Goal: Information Seeking & Learning: Compare options

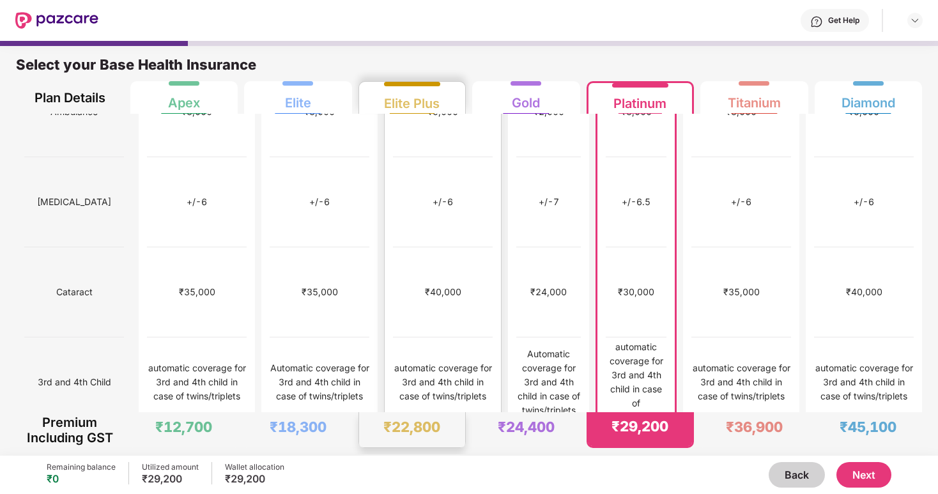
scroll to position [678, 0]
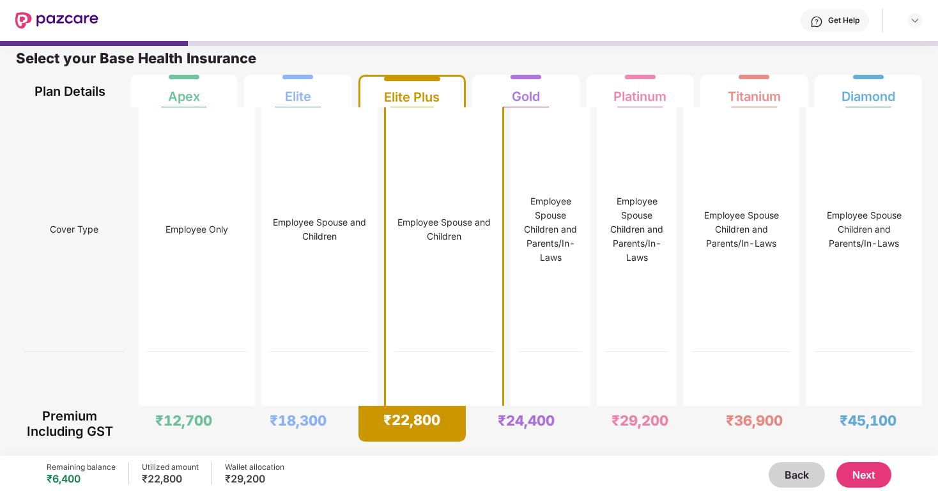
scroll to position [0, 0]
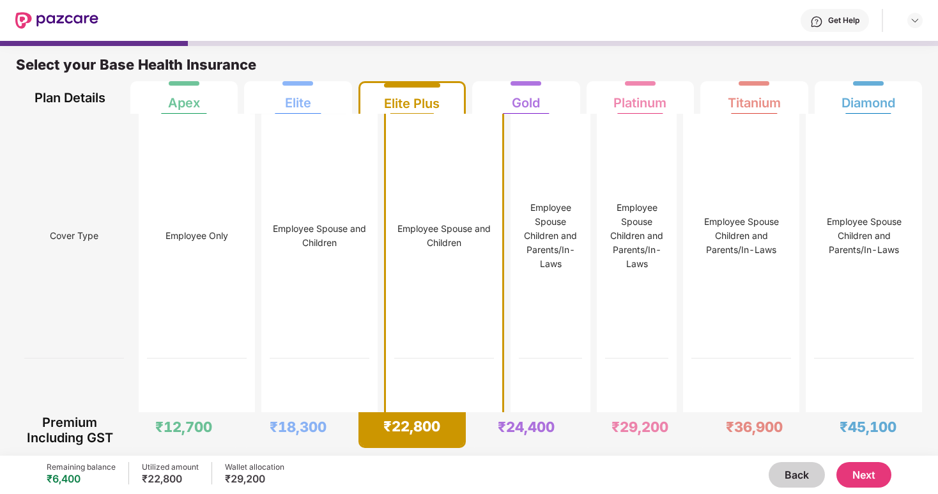
click at [865, 476] on button "Next" at bounding box center [863, 475] width 55 height 26
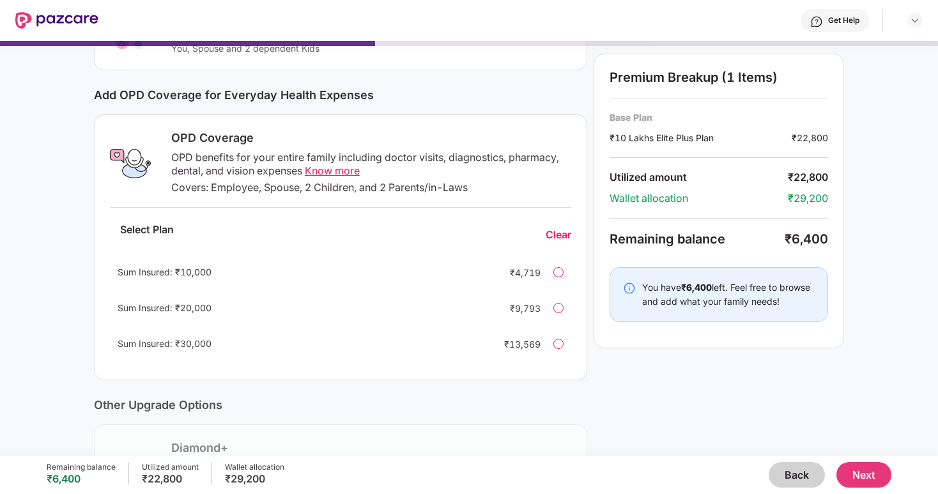
scroll to position [129, 0]
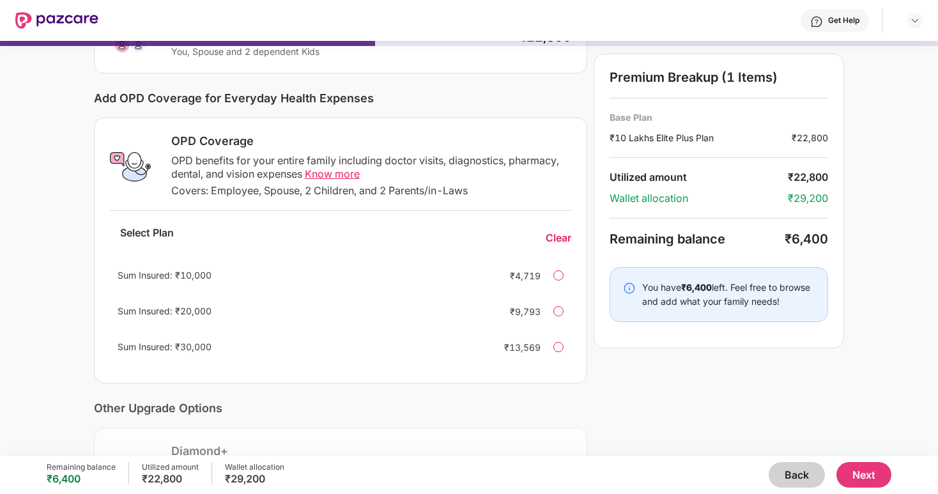
click at [176, 305] on span "Sum Insured: ₹20,000" at bounding box center [165, 310] width 94 height 11
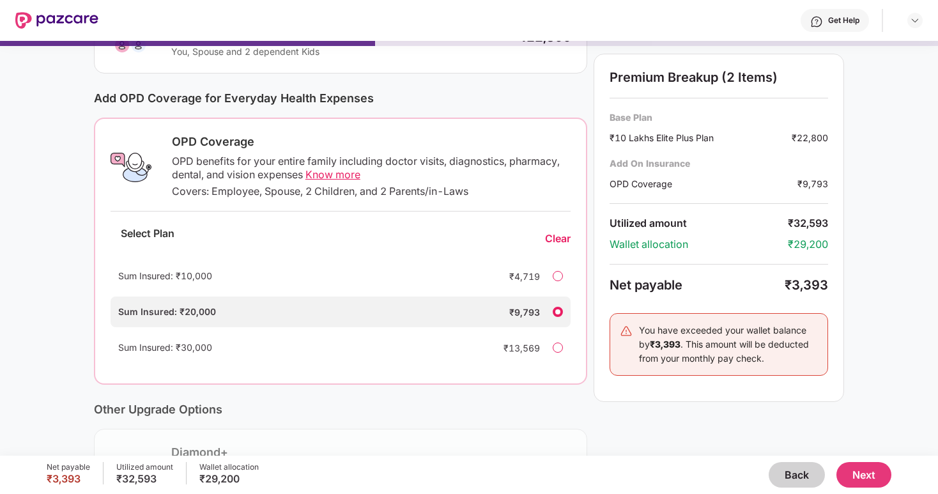
click at [171, 271] on span "Sum Insured: ₹10,000" at bounding box center [165, 275] width 94 height 11
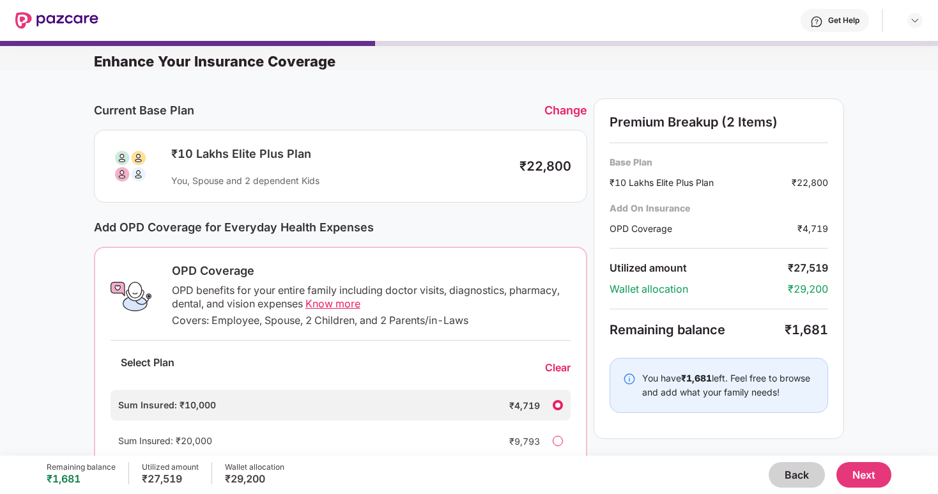
scroll to position [302, 0]
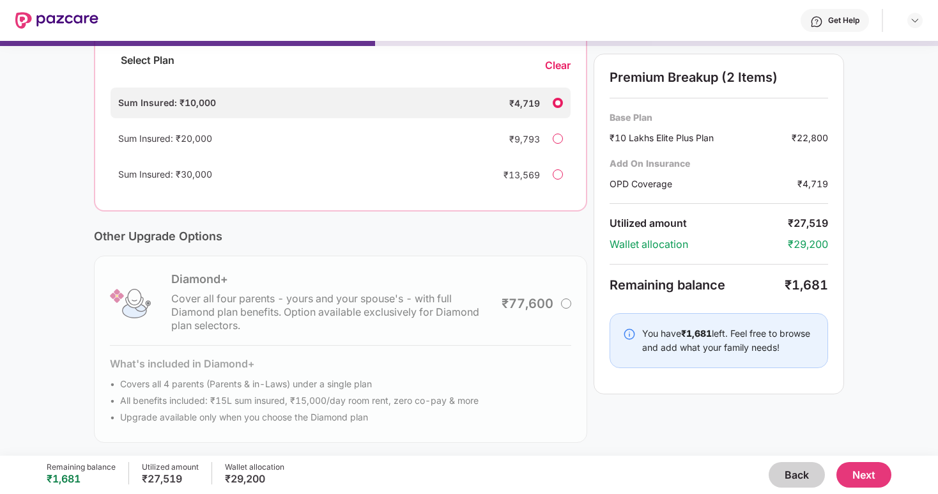
click at [877, 476] on button "Next" at bounding box center [863, 475] width 55 height 26
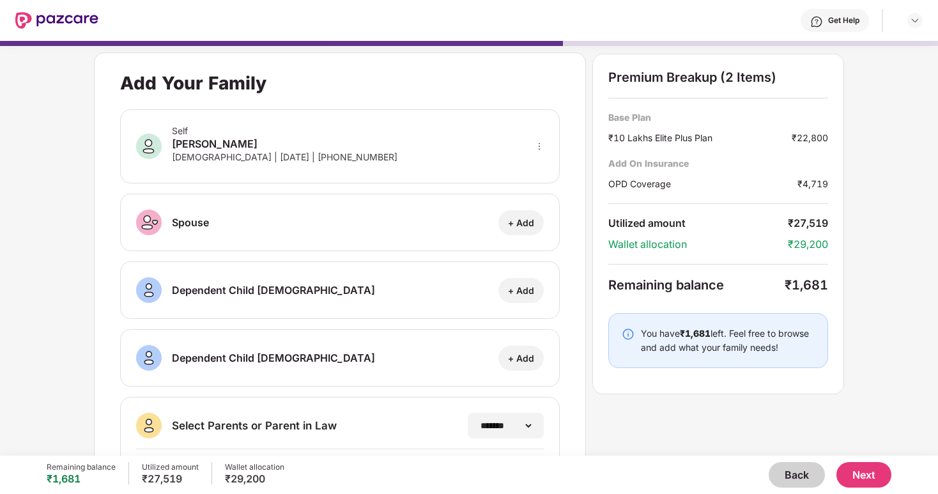
scroll to position [170, 0]
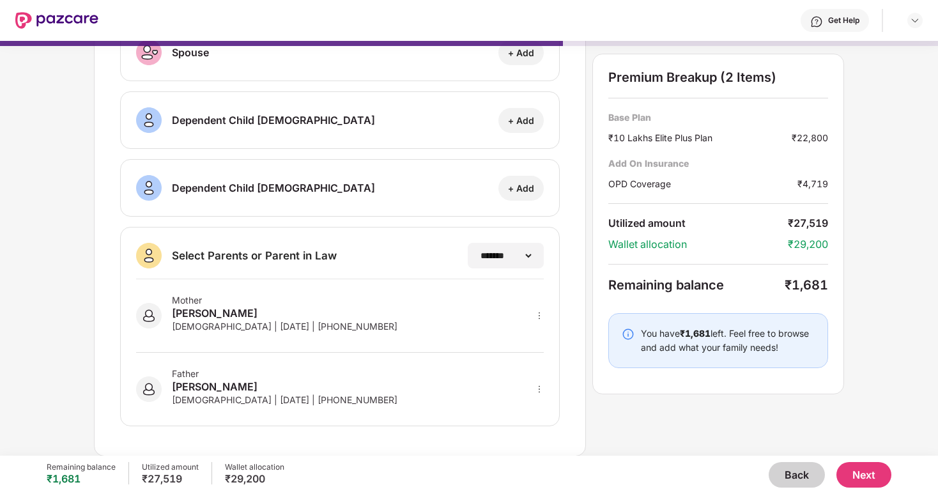
click at [538, 317] on icon "more" at bounding box center [539, 315] width 9 height 9
click at [524, 354] on img at bounding box center [522, 357] width 10 height 10
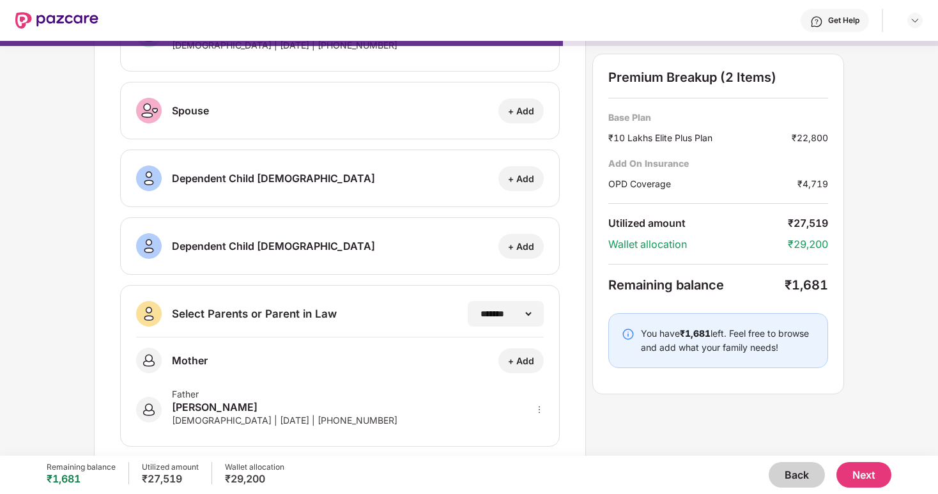
scroll to position [132, 0]
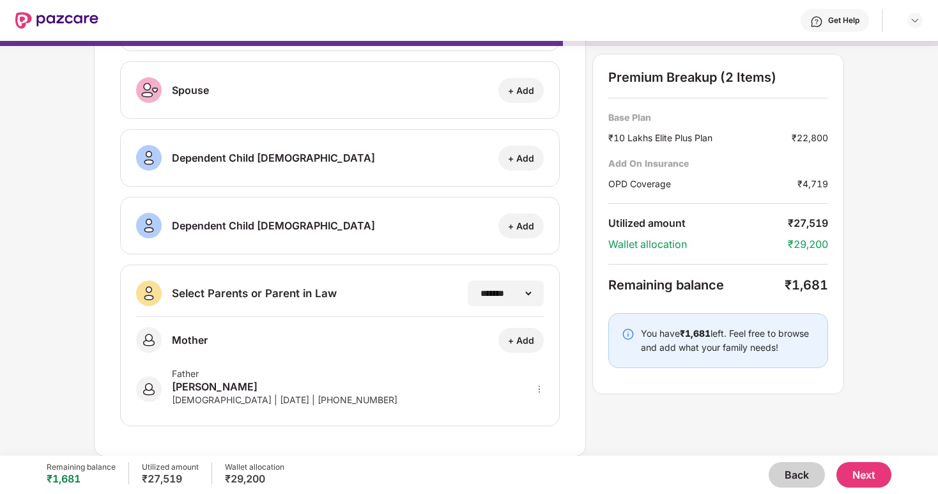
click at [858, 475] on button "Next" at bounding box center [863, 475] width 55 height 26
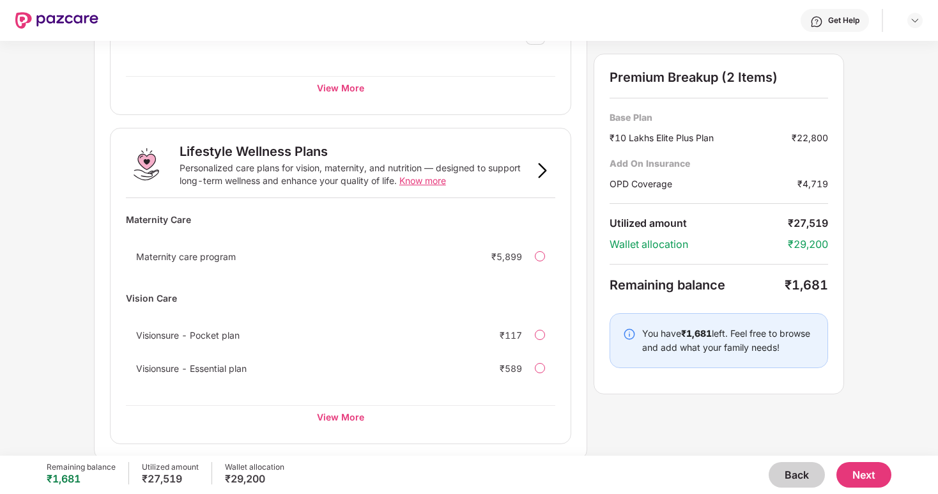
scroll to position [765, 0]
click at [351, 422] on div "View More" at bounding box center [340, 414] width 429 height 23
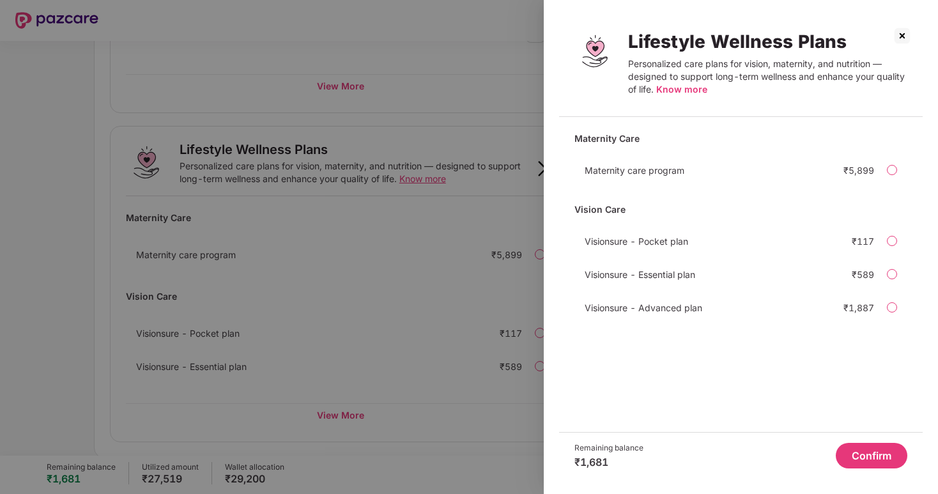
click at [400, 316] on div at bounding box center [469, 247] width 938 height 494
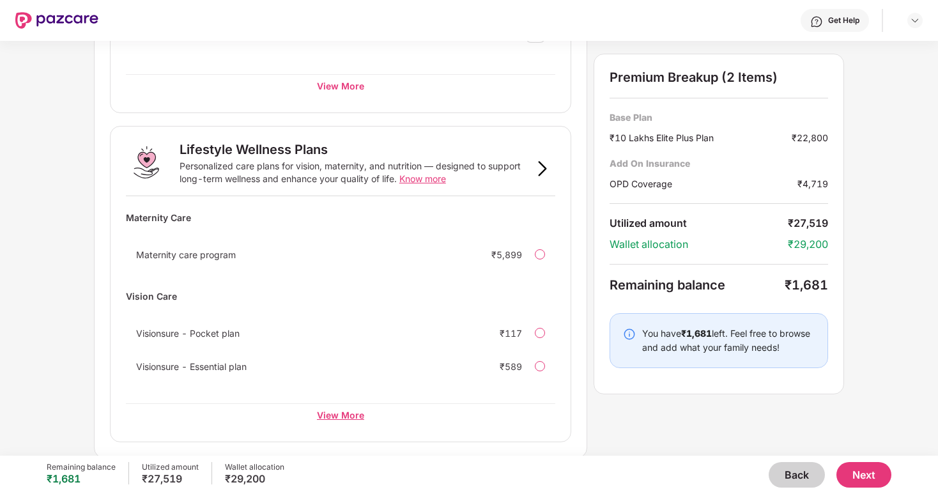
click at [347, 411] on div "View More" at bounding box center [340, 414] width 429 height 23
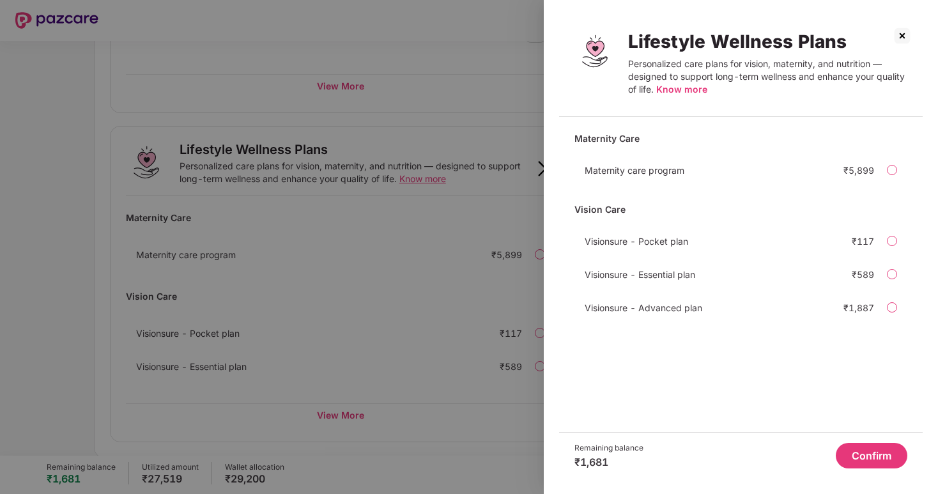
click at [600, 305] on span "Visionsure - Advanced plan" at bounding box center [643, 307] width 118 height 11
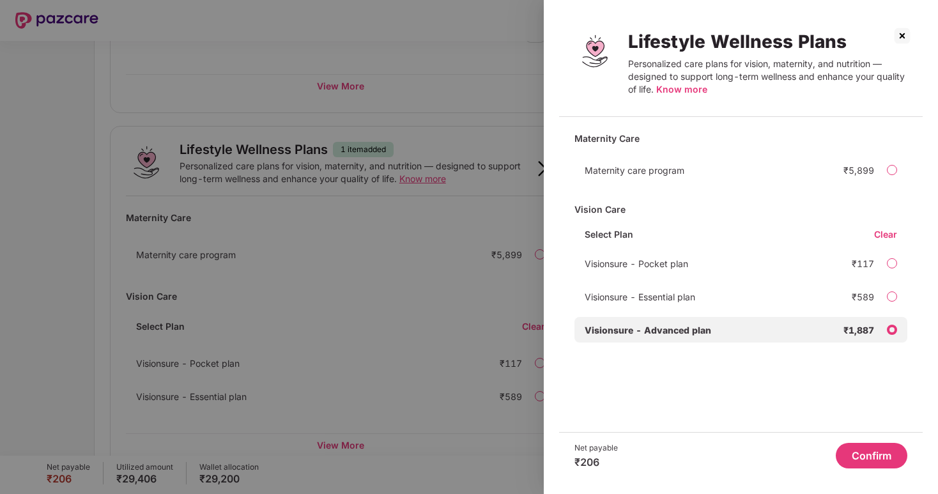
click at [638, 327] on span "Visionsure - Advanced plan" at bounding box center [647, 329] width 126 height 11
click at [887, 324] on div "Visionsure - Advanced plan ₹1,887" at bounding box center [740, 330] width 333 height 26
click at [890, 236] on div "Clear" at bounding box center [890, 234] width 33 height 12
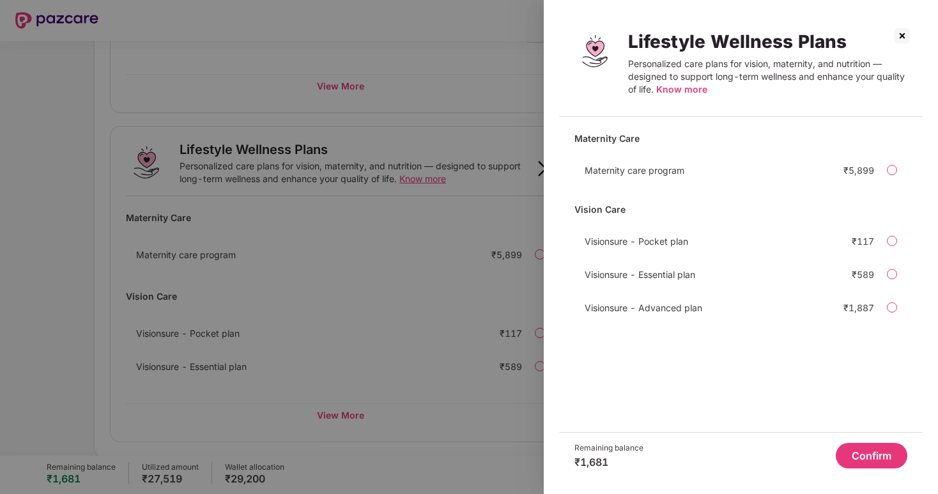
click at [896, 26] on img at bounding box center [902, 36] width 20 height 20
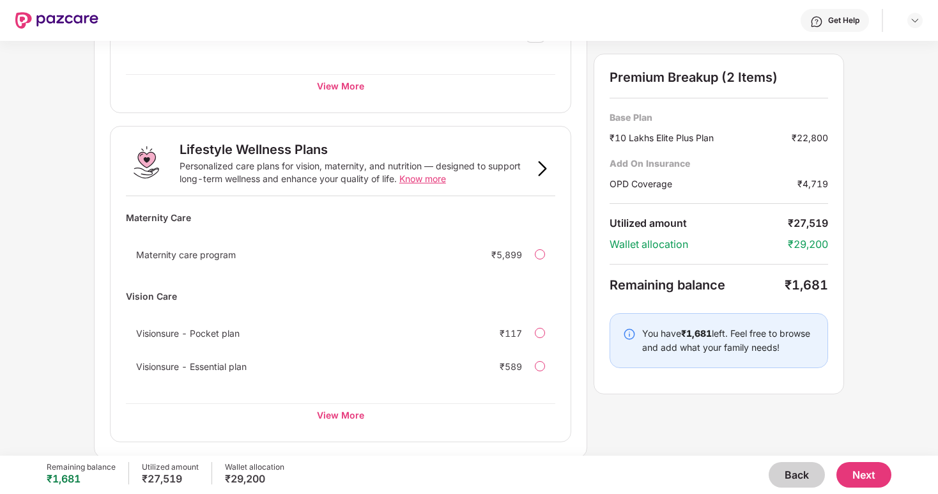
scroll to position [0, 0]
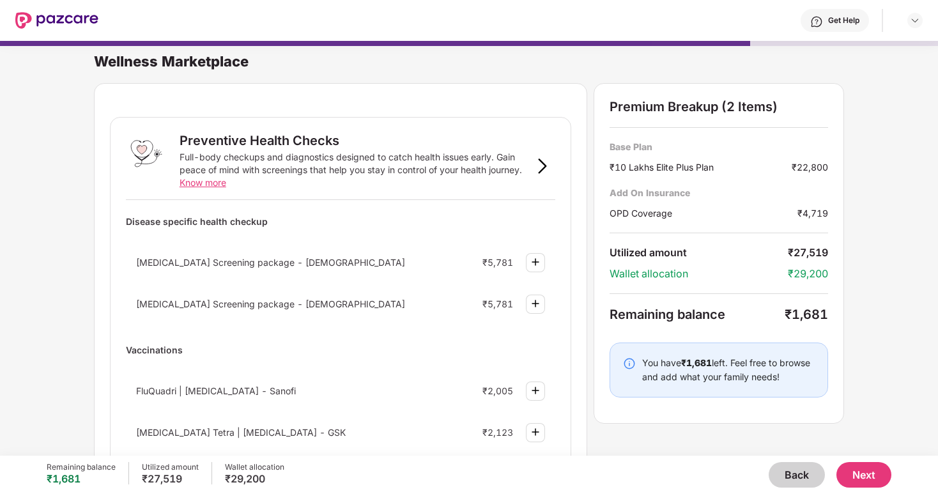
click at [783, 462] on button "Back" at bounding box center [796, 475] width 56 height 26
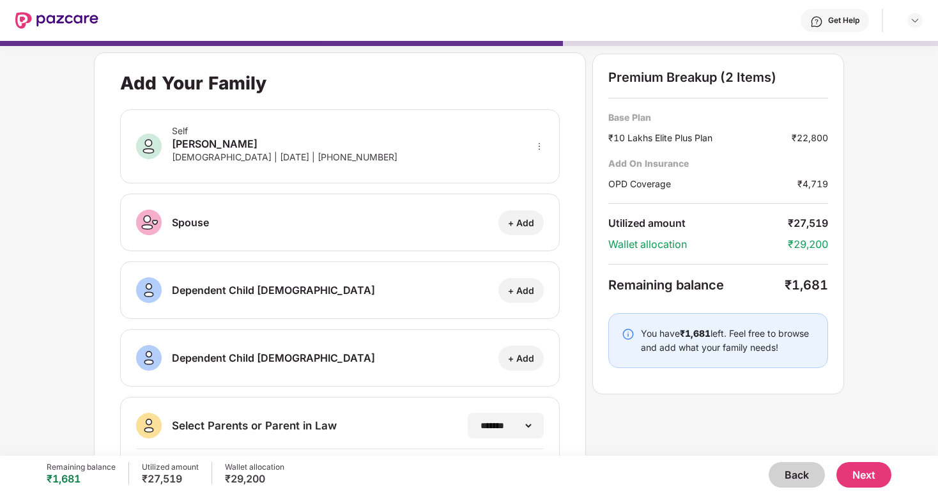
click at [784, 471] on button "Back" at bounding box center [796, 475] width 56 height 26
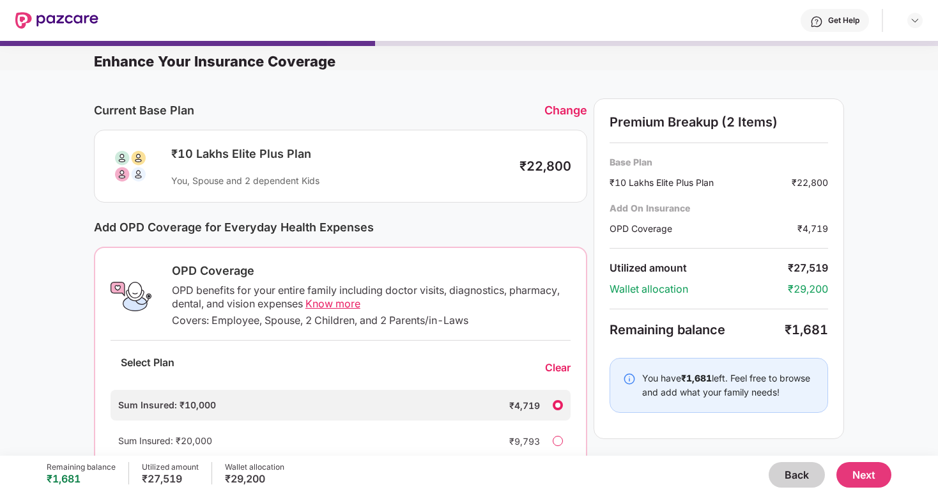
click at [563, 362] on div "Clear" at bounding box center [558, 367] width 26 height 13
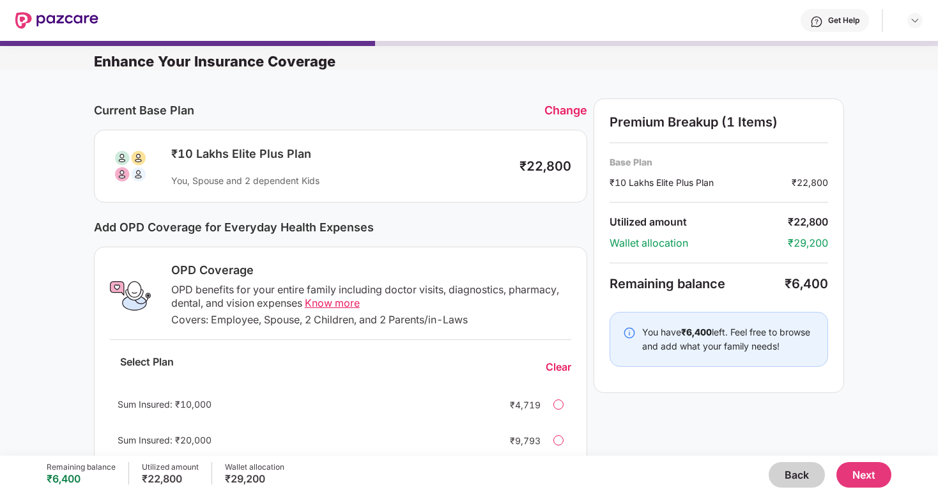
scroll to position [64, 0]
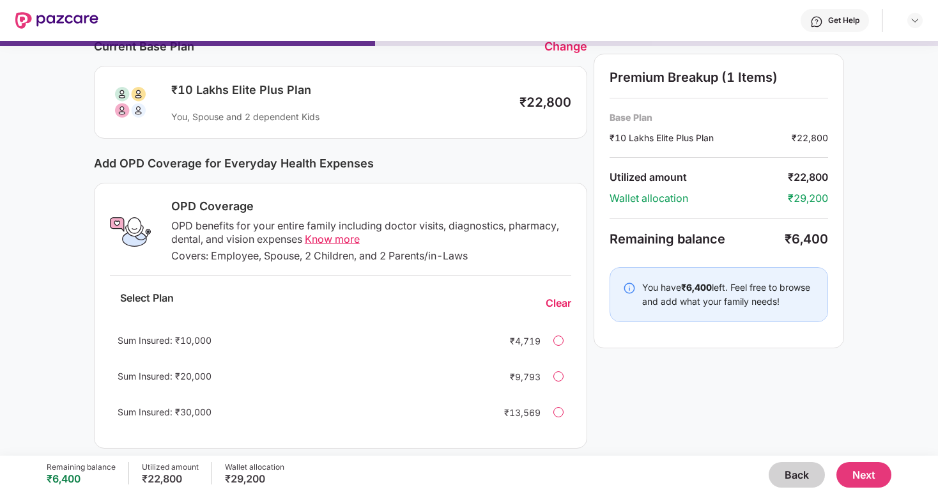
click at [347, 238] on span "Know more" at bounding box center [332, 238] width 55 height 13
